Goal: Task Accomplishment & Management: Manage account settings

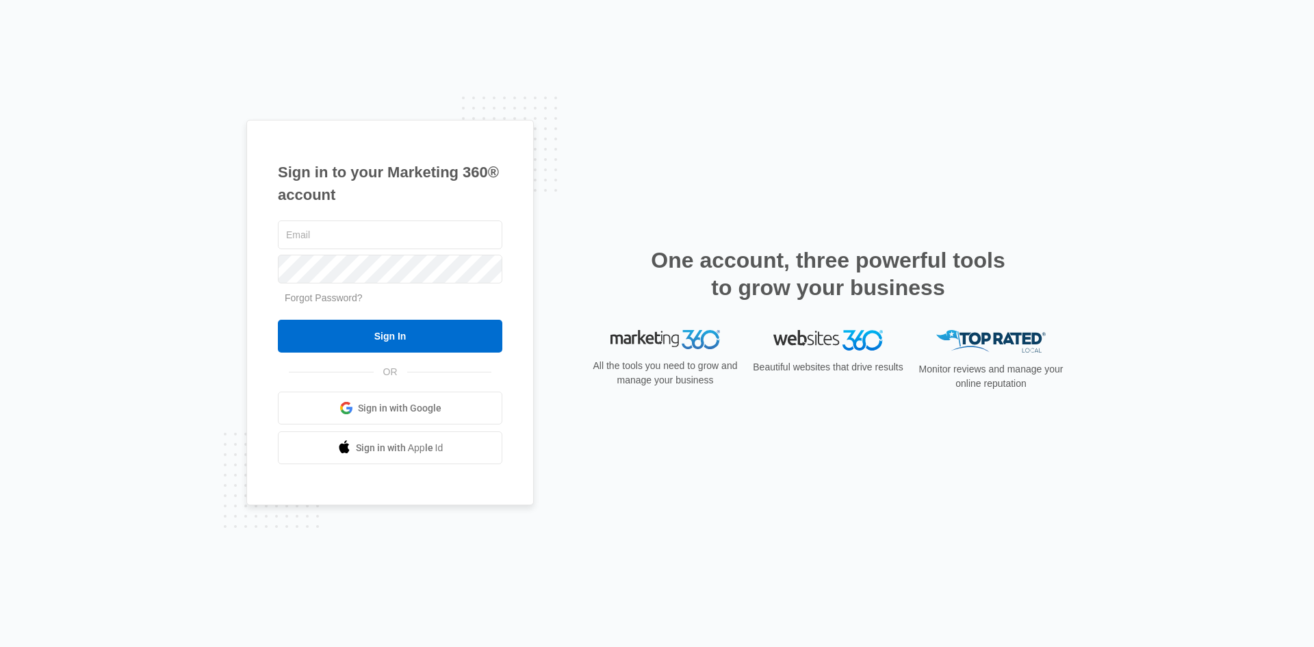
type input "[EMAIL_ADDRESS][DOMAIN_NAME]"
click at [400, 355] on div "[EMAIL_ADDRESS][DOMAIN_NAME] Forgot Password? Sign In OR Sign in with Google Si…" at bounding box center [390, 341] width 224 height 247
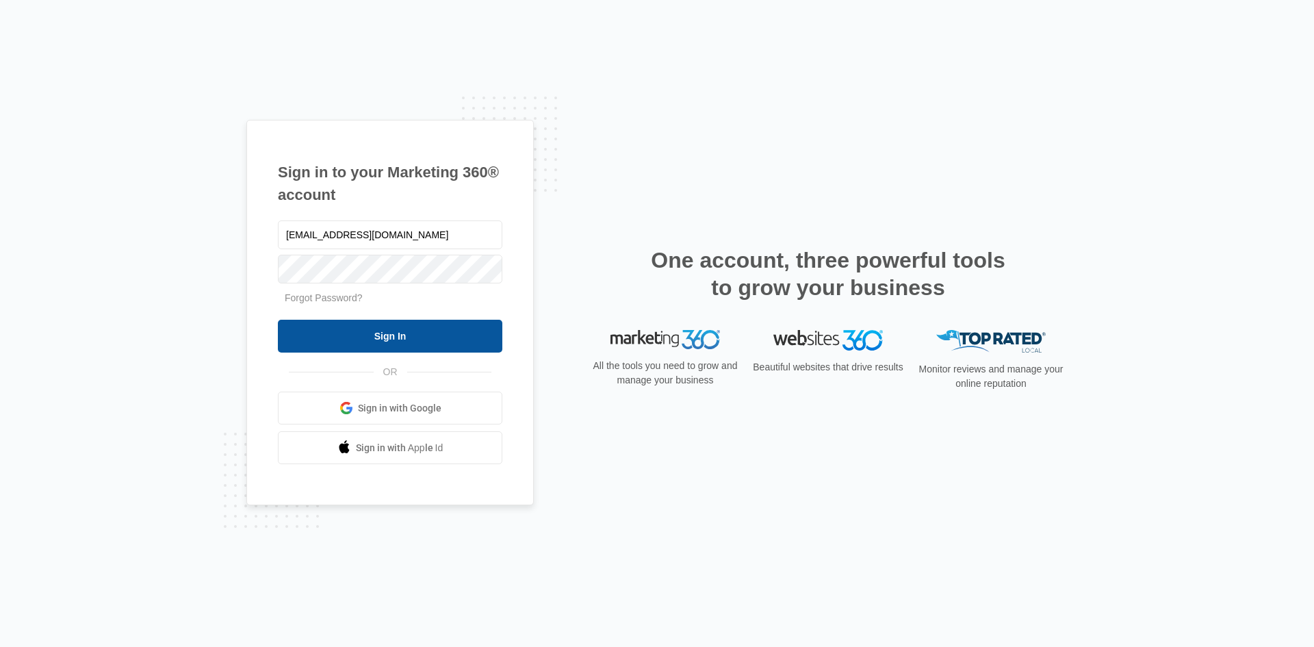
click at [404, 335] on input "Sign In" at bounding box center [390, 336] width 224 height 33
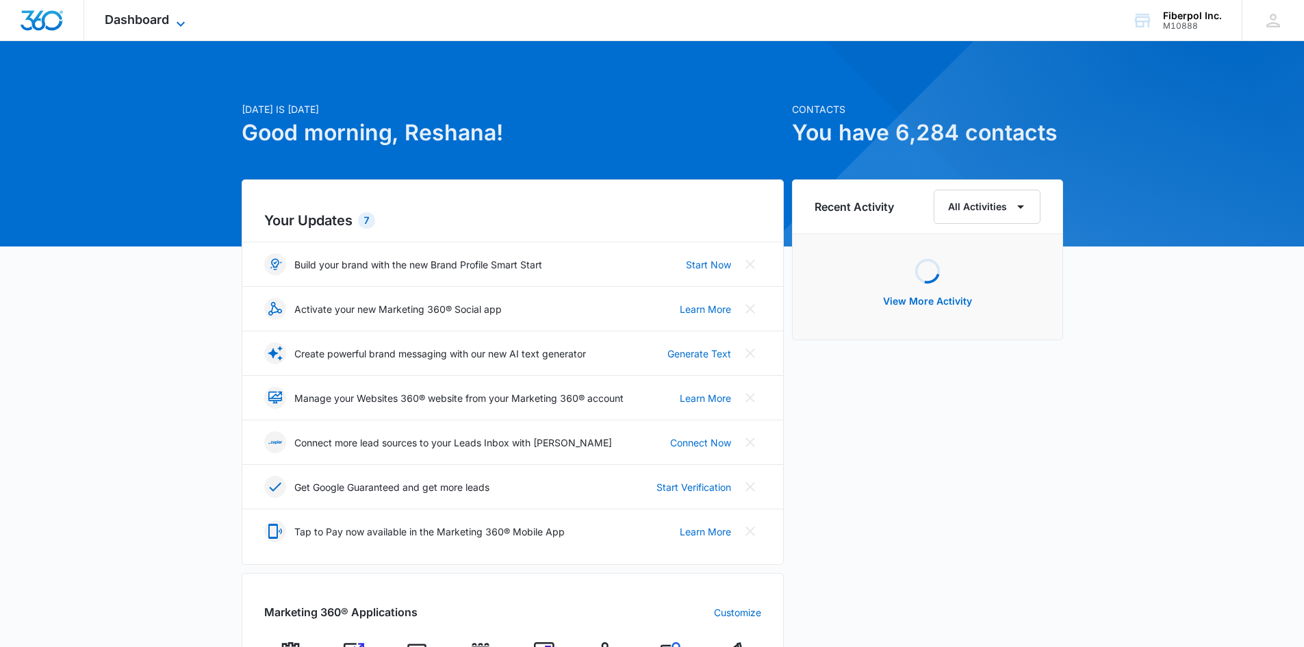
click at [164, 21] on span "Dashboard" at bounding box center [137, 19] width 64 height 14
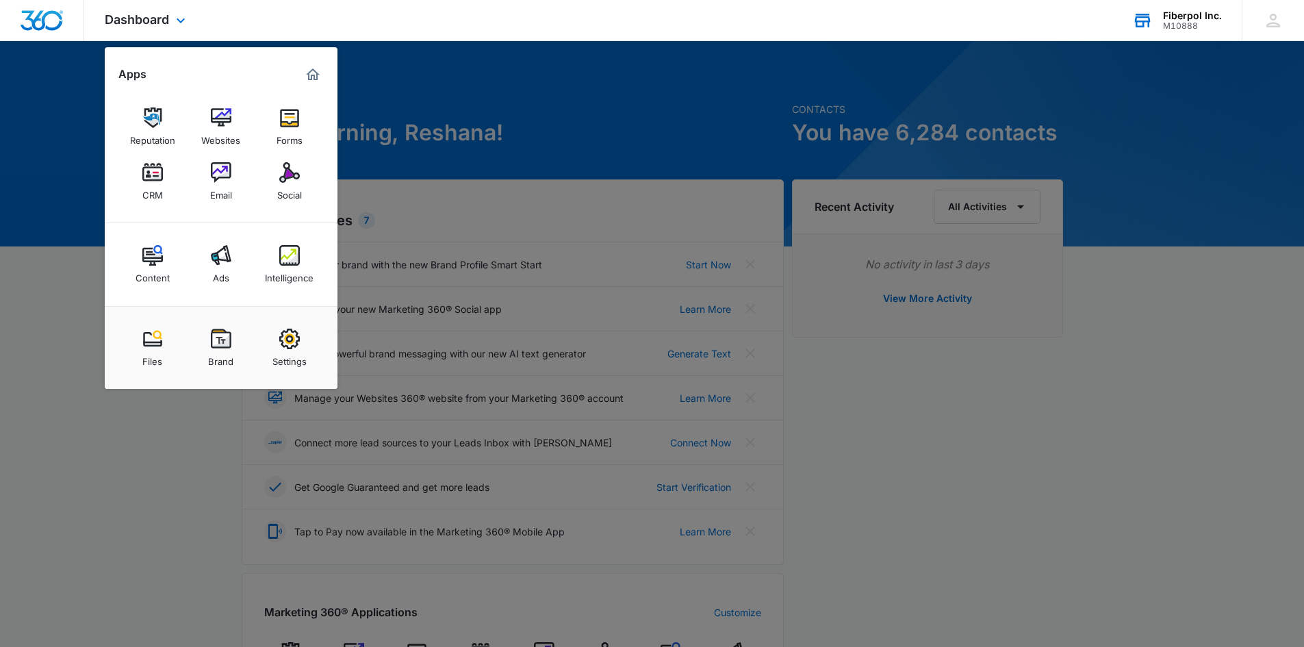
click at [1160, 25] on div "Fiberpol Inc. M10888 Your Accounts View All" at bounding box center [1176, 20] width 130 height 40
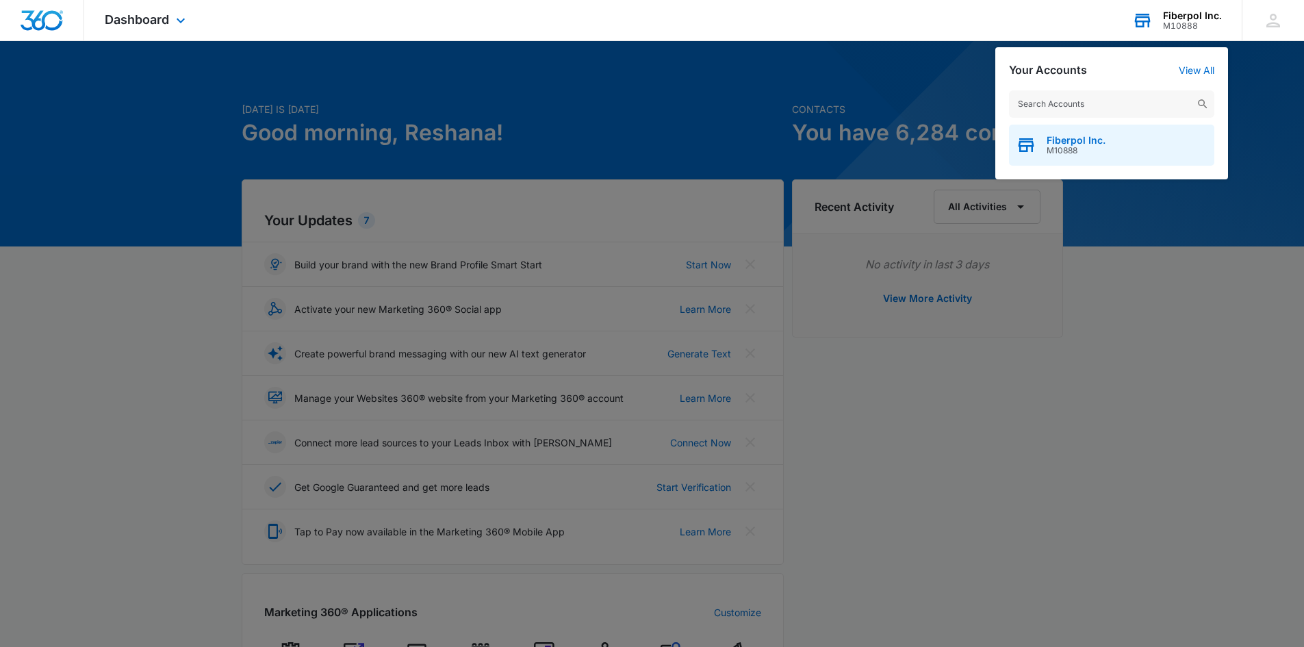
click at [1094, 149] on span "M10888" at bounding box center [1075, 151] width 59 height 10
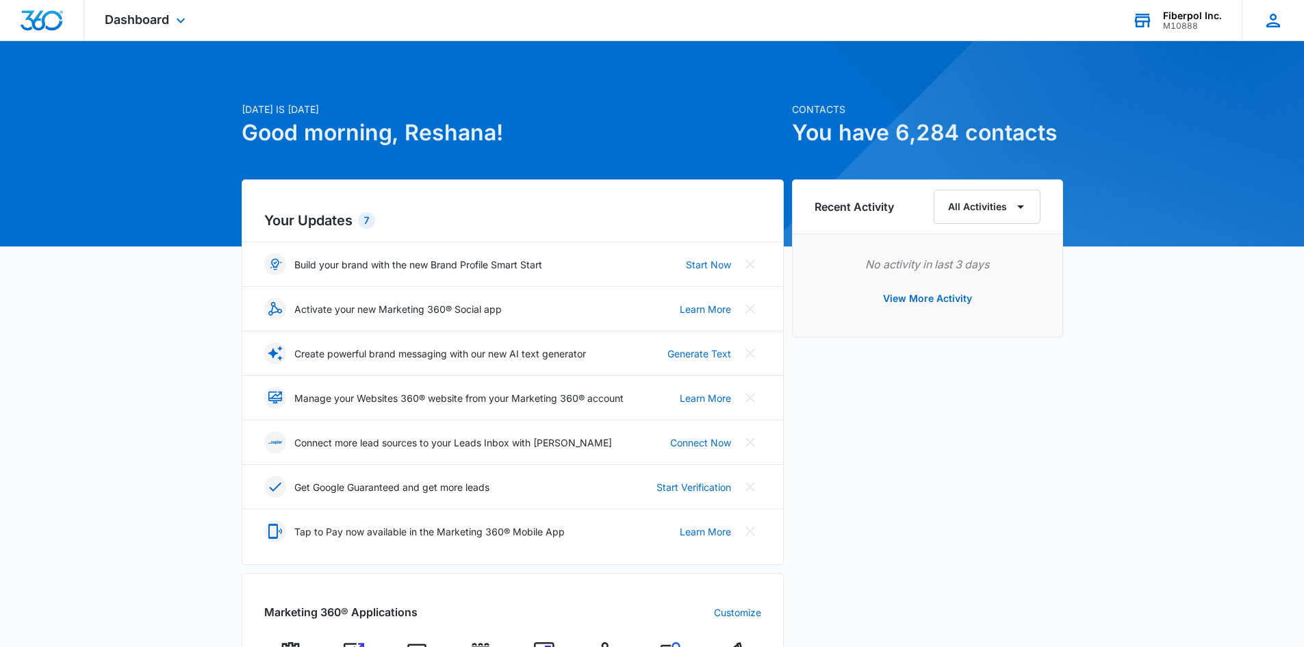
click at [1263, 28] on icon at bounding box center [1273, 20] width 21 height 21
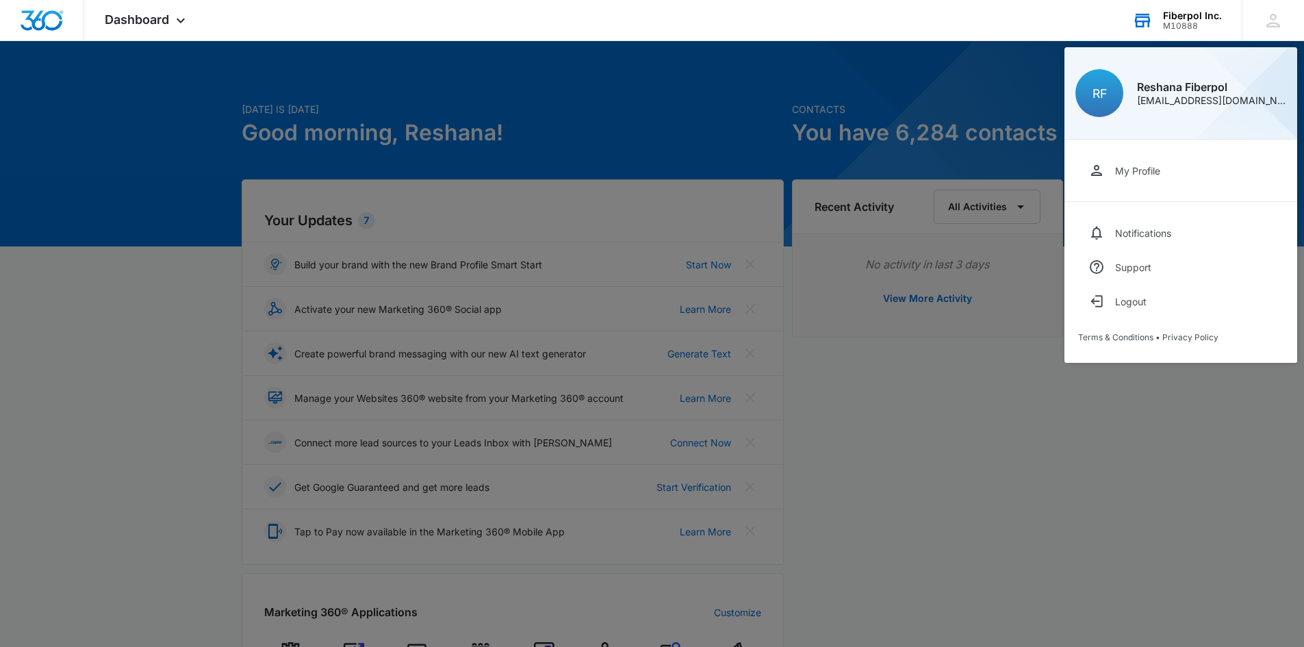
click at [1156, 27] on div "Fiberpol Inc. M10888 Your Accounts View All" at bounding box center [1176, 20] width 130 height 40
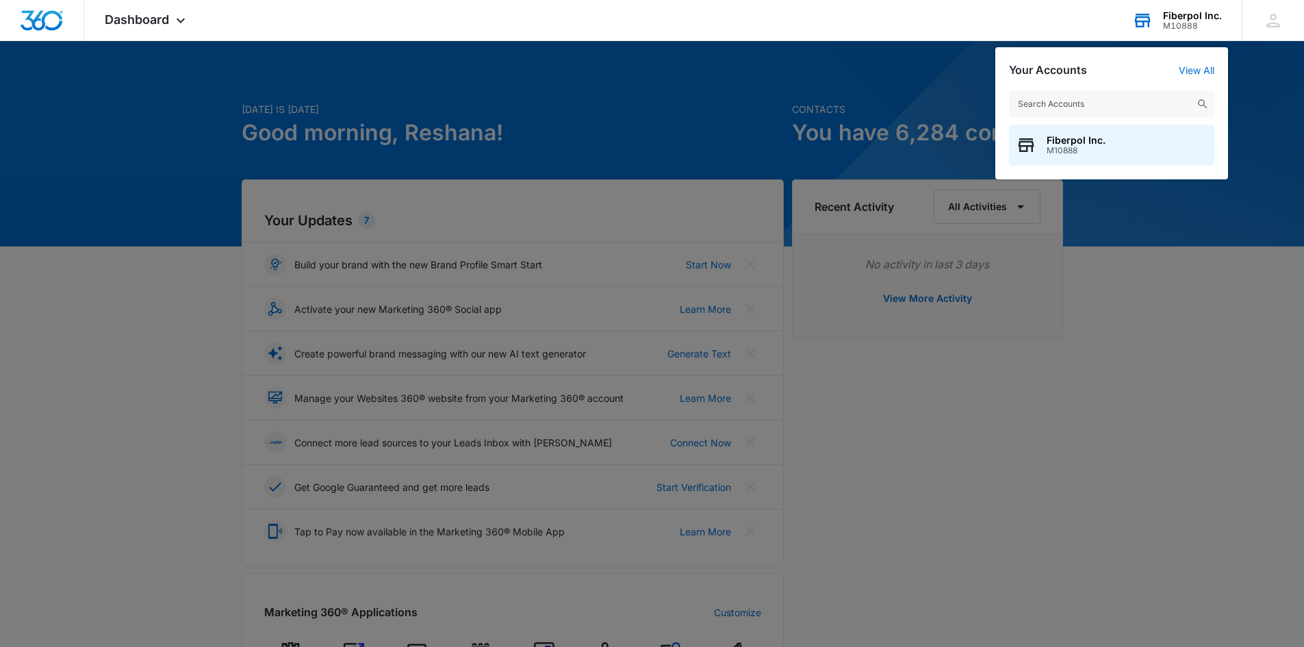
click at [1143, 20] on icon at bounding box center [1142, 20] width 21 height 21
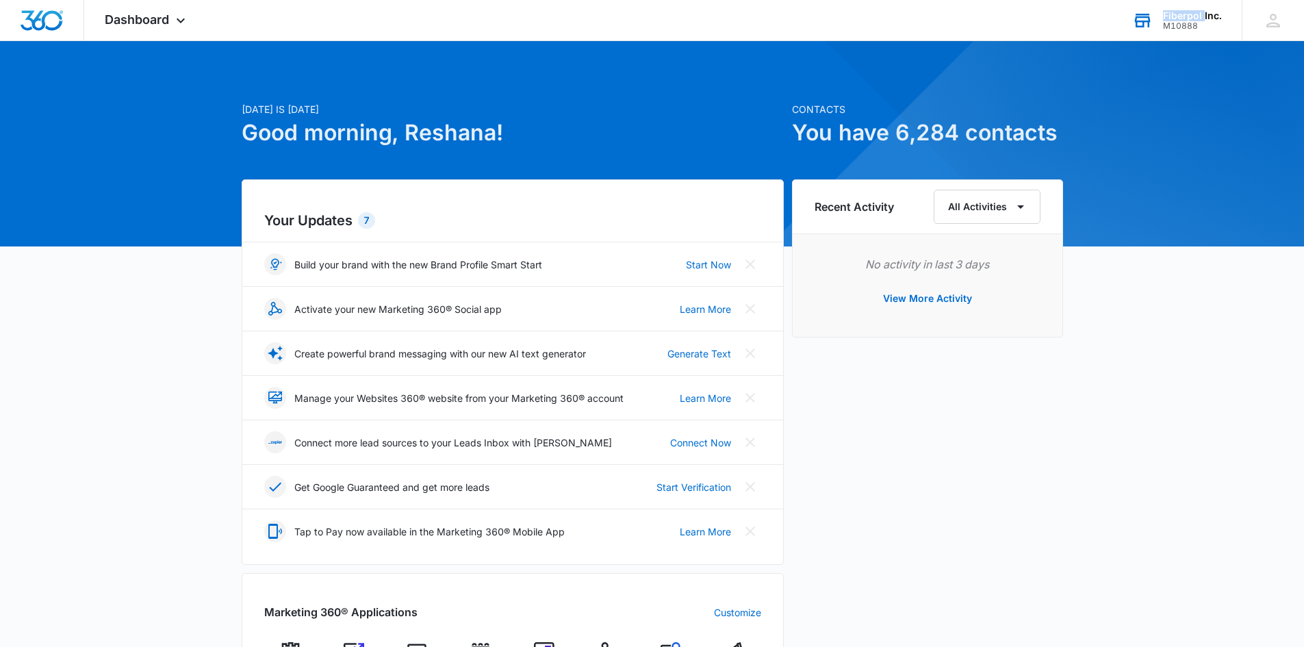
click at [1143, 20] on icon at bounding box center [1142, 20] width 21 height 21
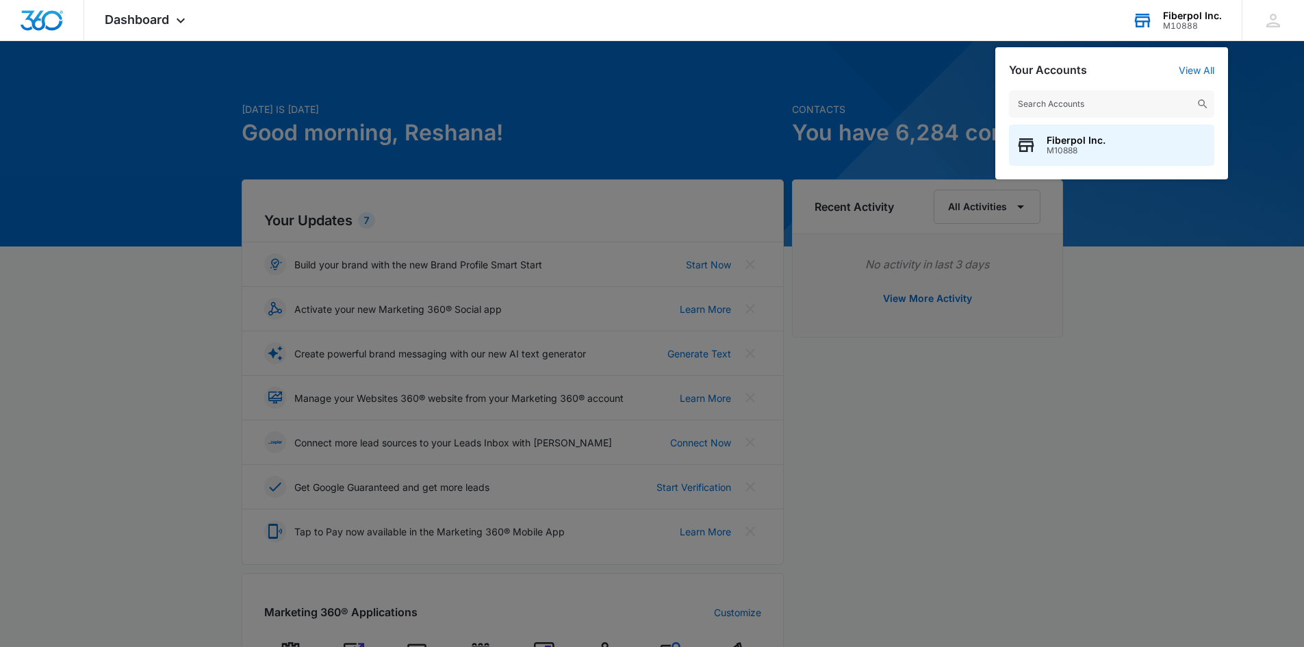
click at [1143, 20] on icon at bounding box center [1142, 20] width 21 height 21
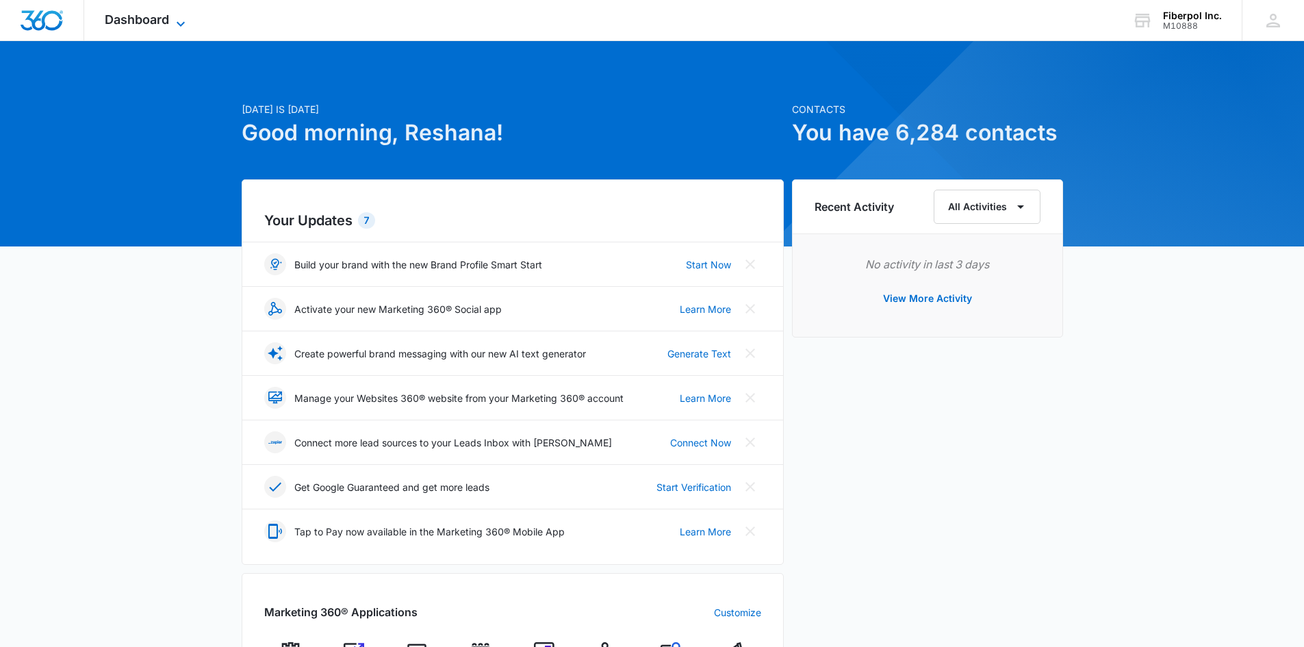
click at [156, 14] on span "Dashboard" at bounding box center [137, 19] width 64 height 14
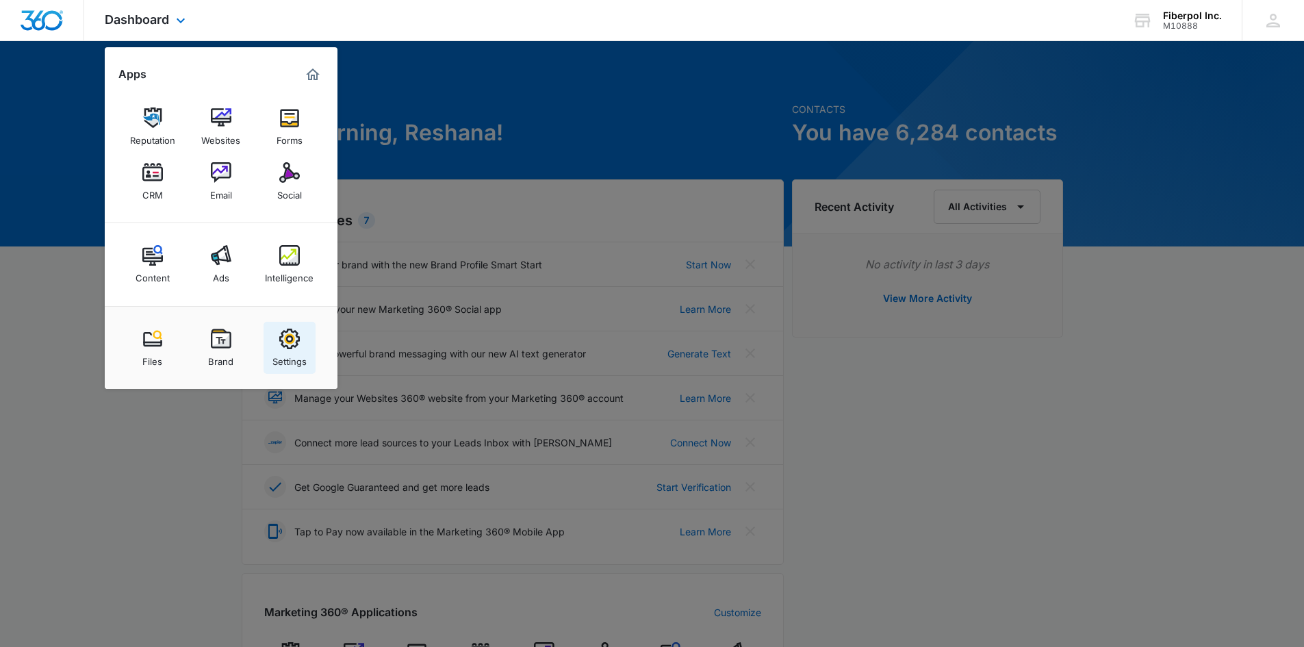
click at [294, 356] on div "Settings" at bounding box center [289, 358] width 34 height 18
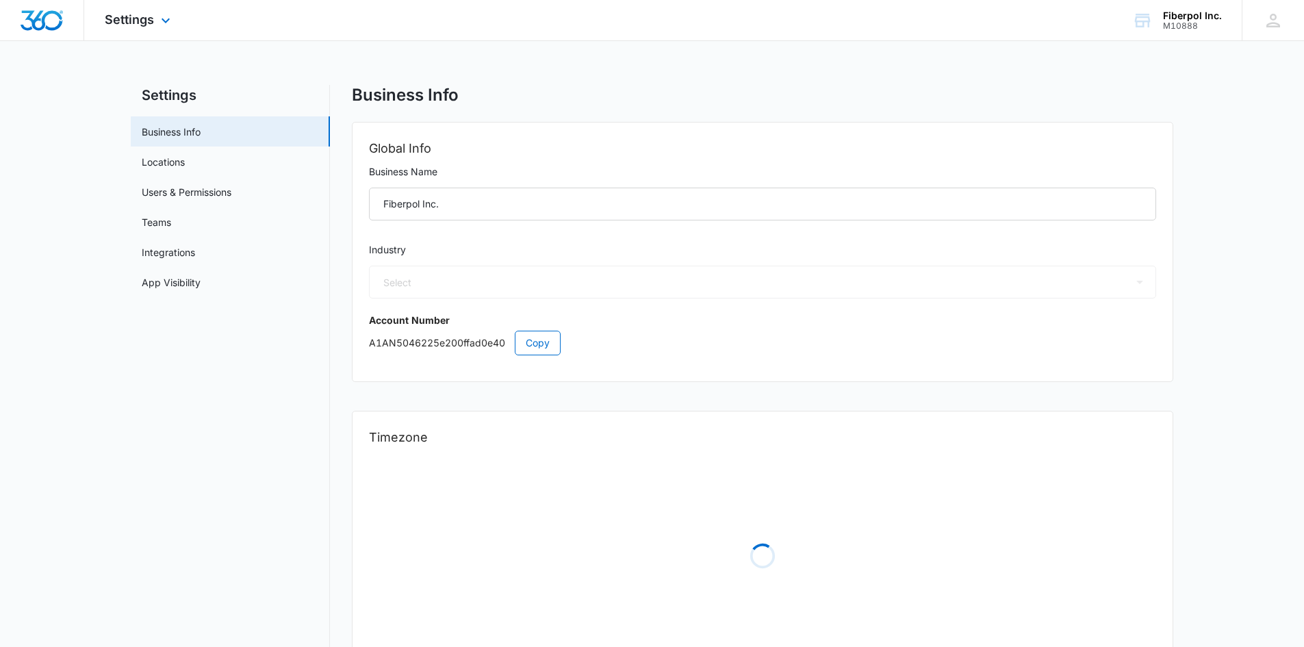
select select "33"
select select "US"
select select "America/Denver"
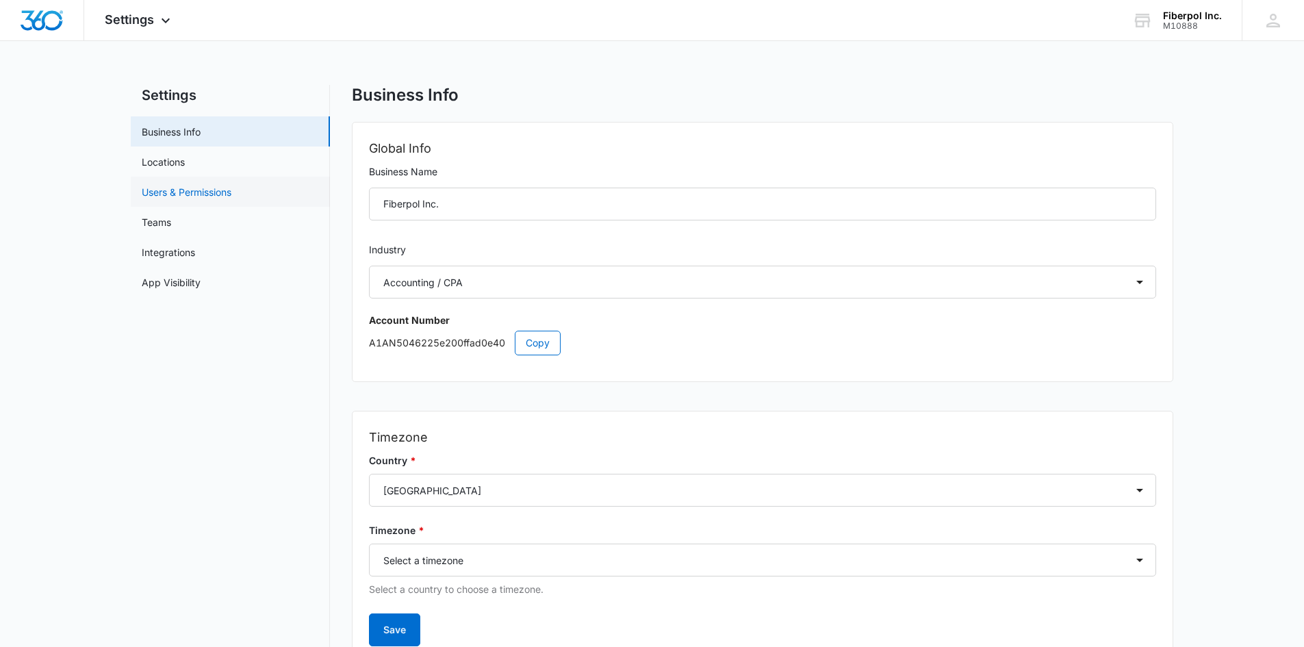
click at [231, 194] on link "Users & Permissions" at bounding box center [187, 192] width 90 height 14
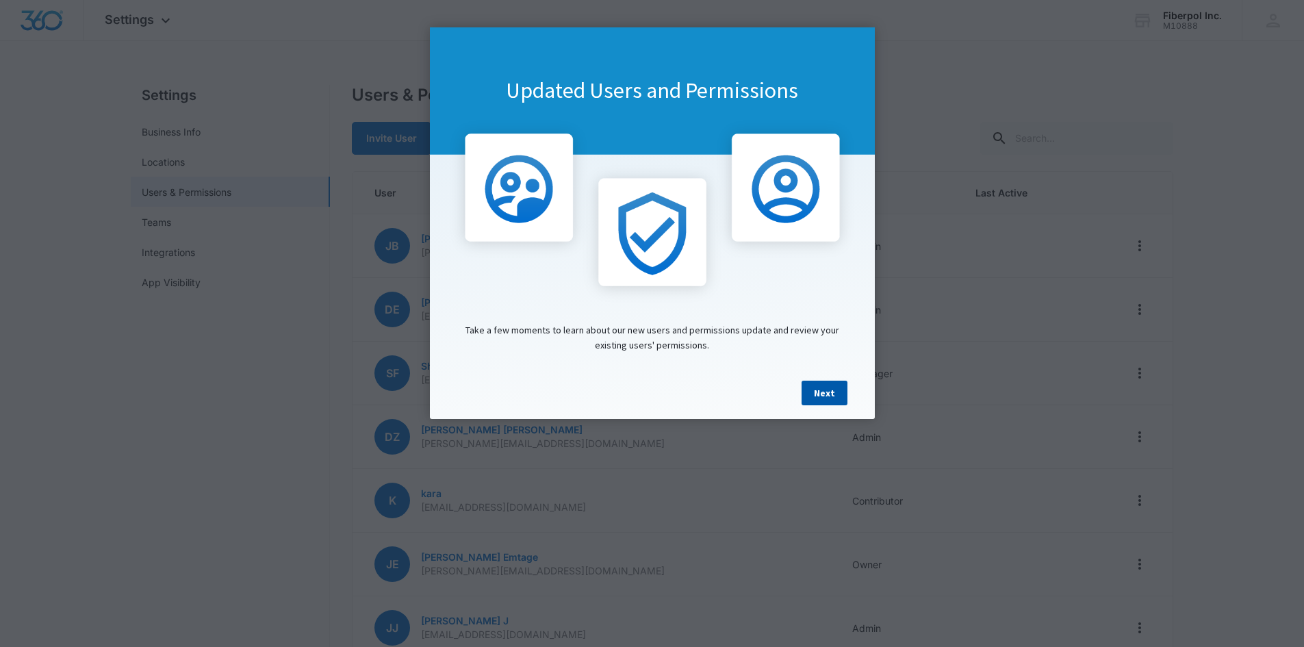
click at [823, 390] on link "Next" at bounding box center [824, 392] width 46 height 25
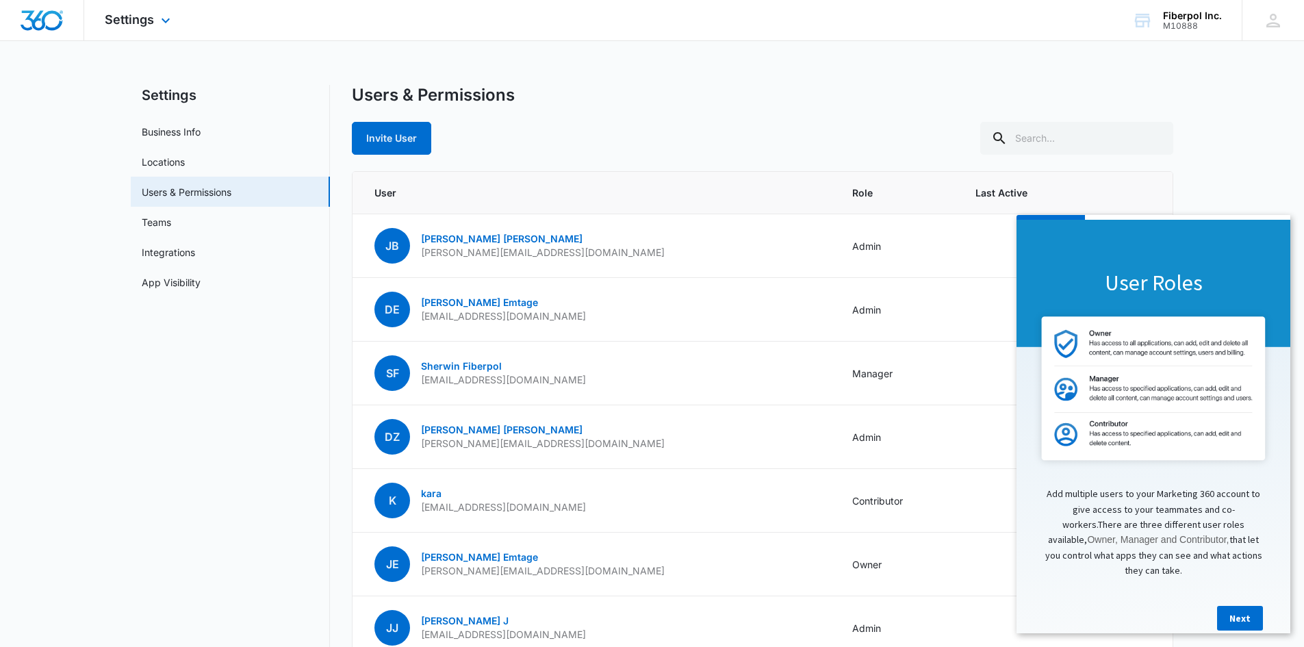
click at [55, 21] on img "Dashboard" at bounding box center [42, 20] width 44 height 21
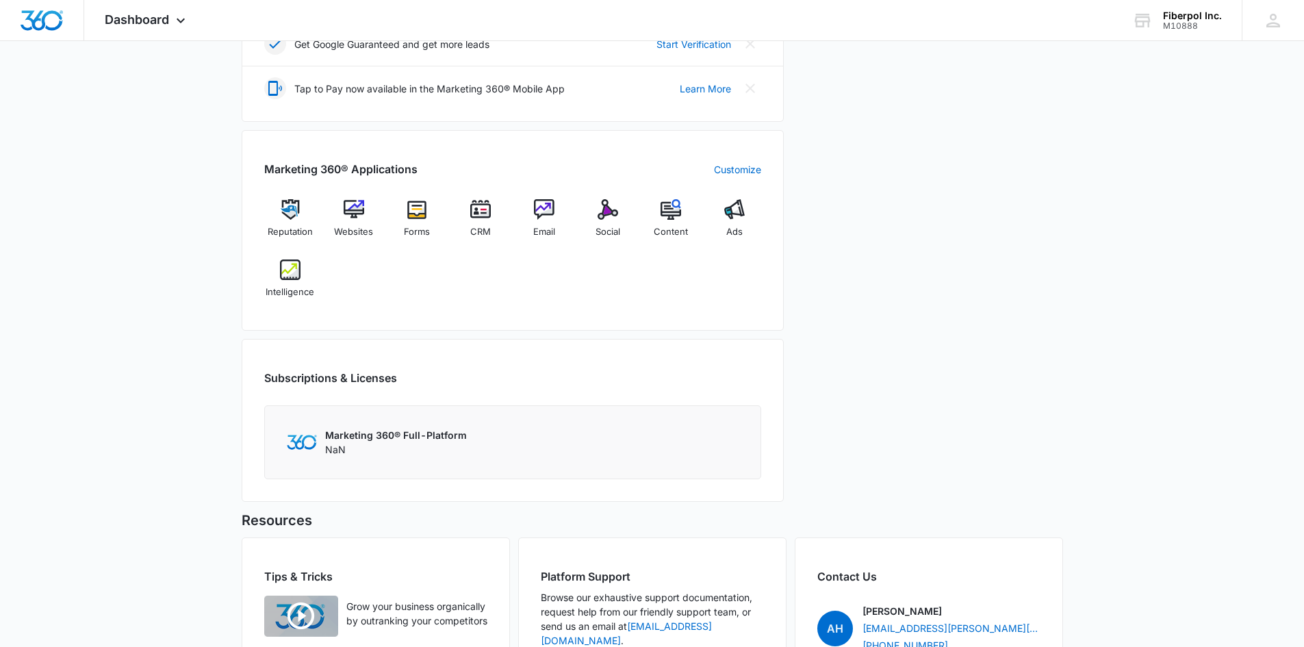
scroll to position [559, 0]
